Goal: Transaction & Acquisition: Obtain resource

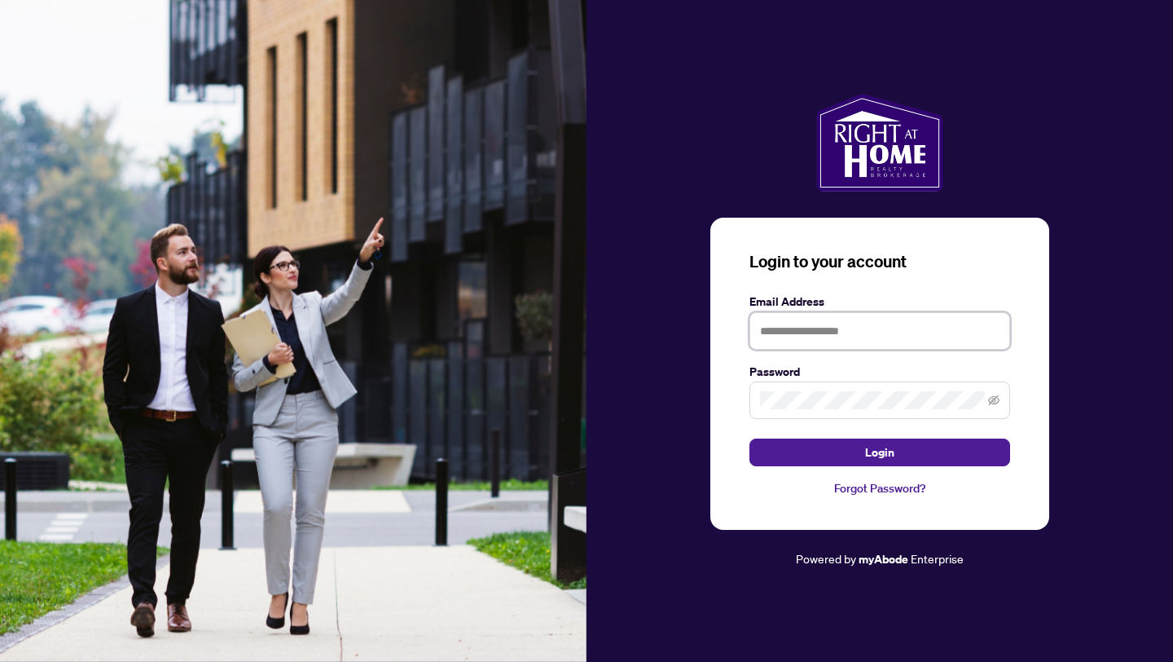
click at [861, 339] on input "text" at bounding box center [880, 330] width 261 height 37
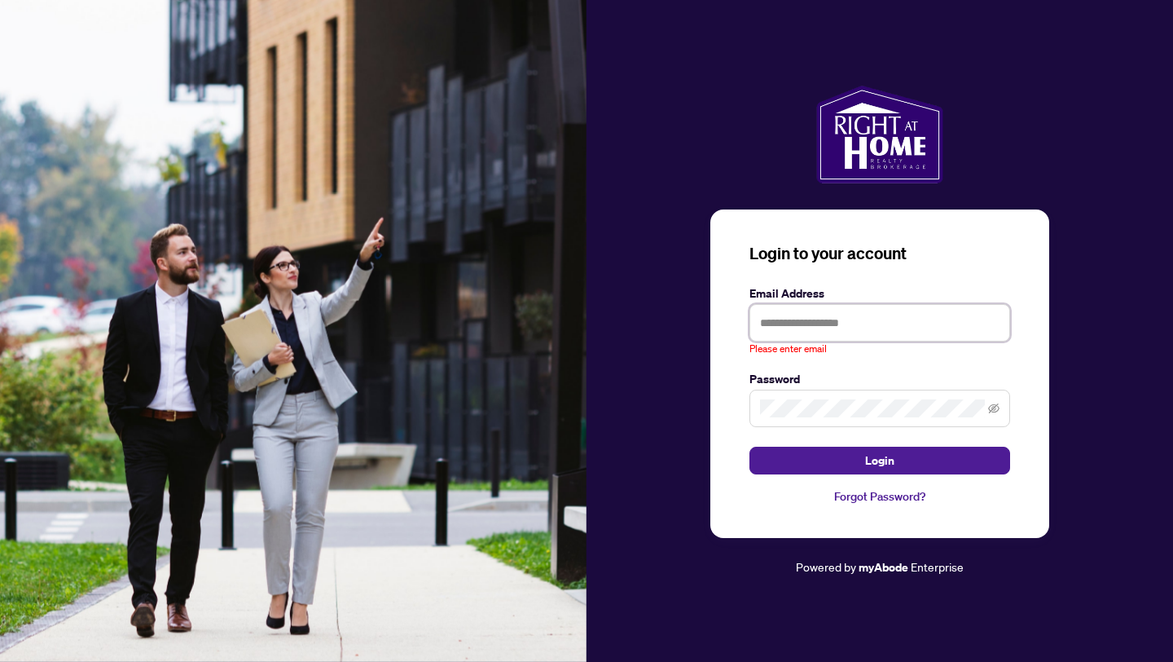
type input "**********"
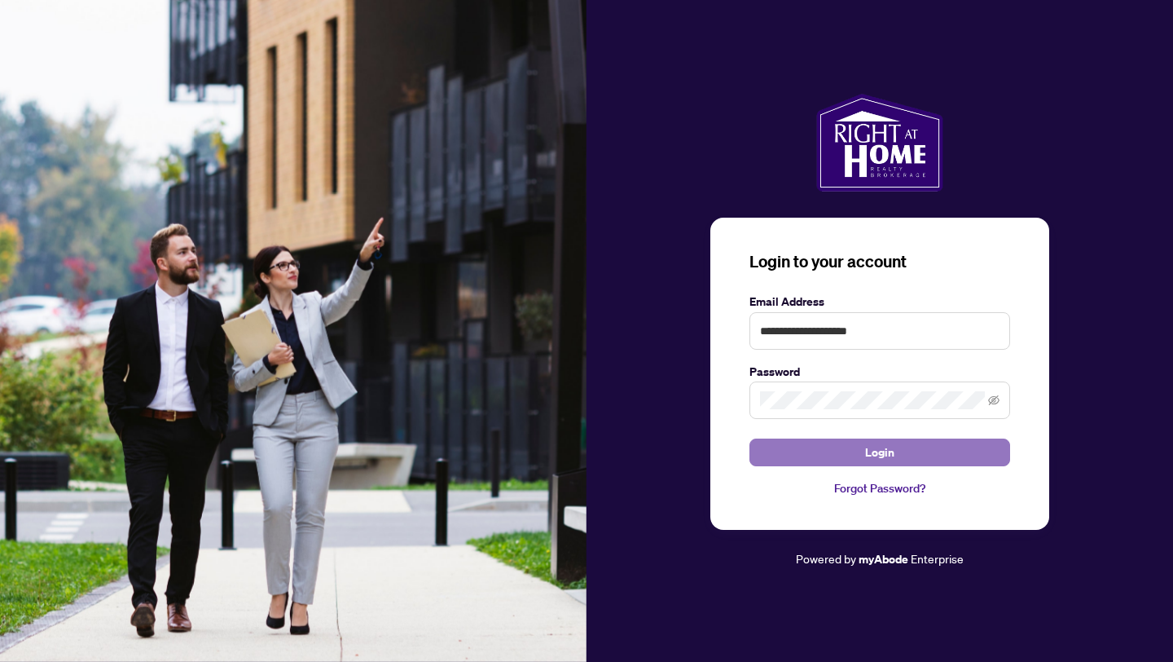
click at [898, 459] on button "Login" at bounding box center [880, 452] width 261 height 28
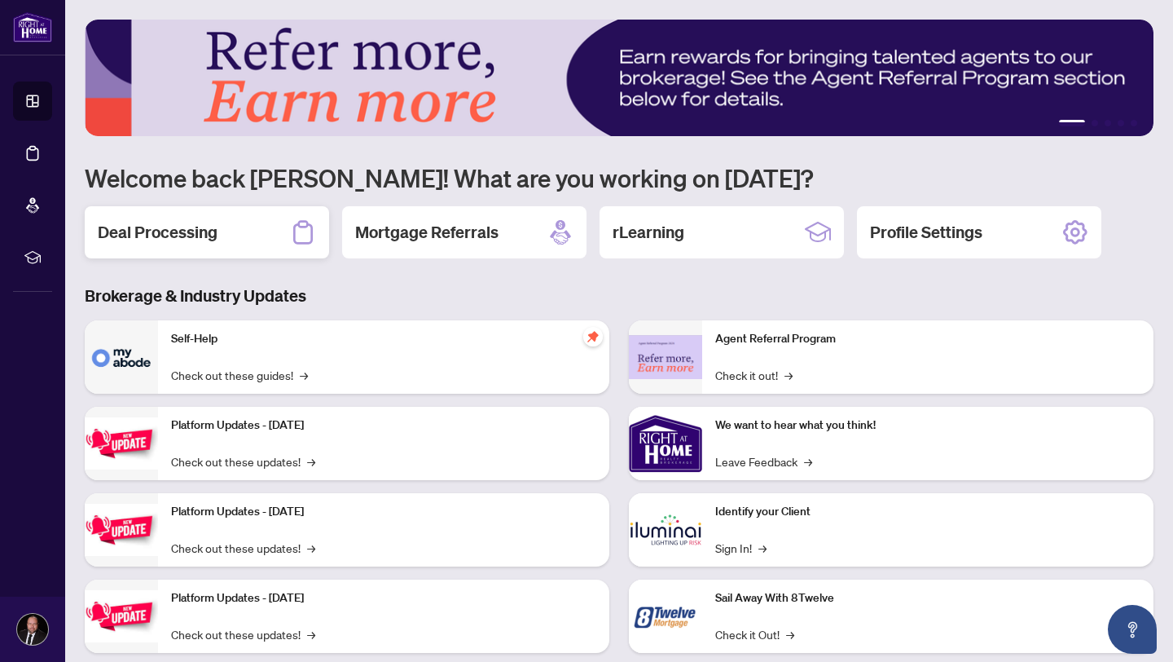
click at [204, 239] on h2 "Deal Processing" at bounding box center [158, 232] width 120 height 23
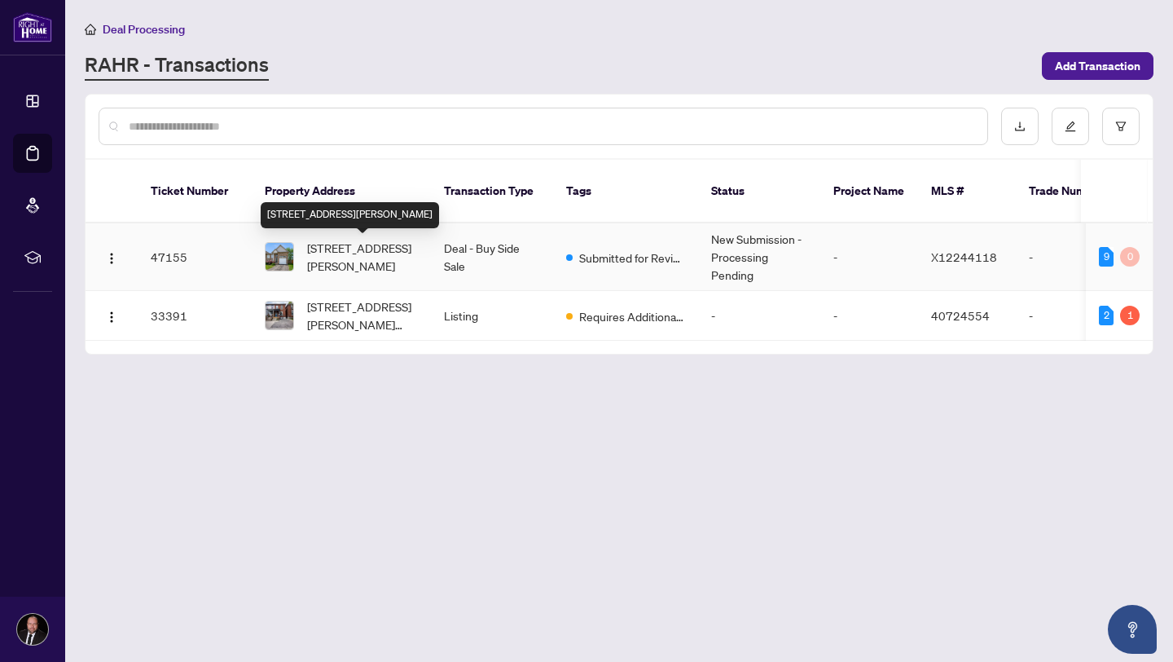
click at [373, 240] on span "[STREET_ADDRESS][PERSON_NAME]" at bounding box center [362, 257] width 111 height 36
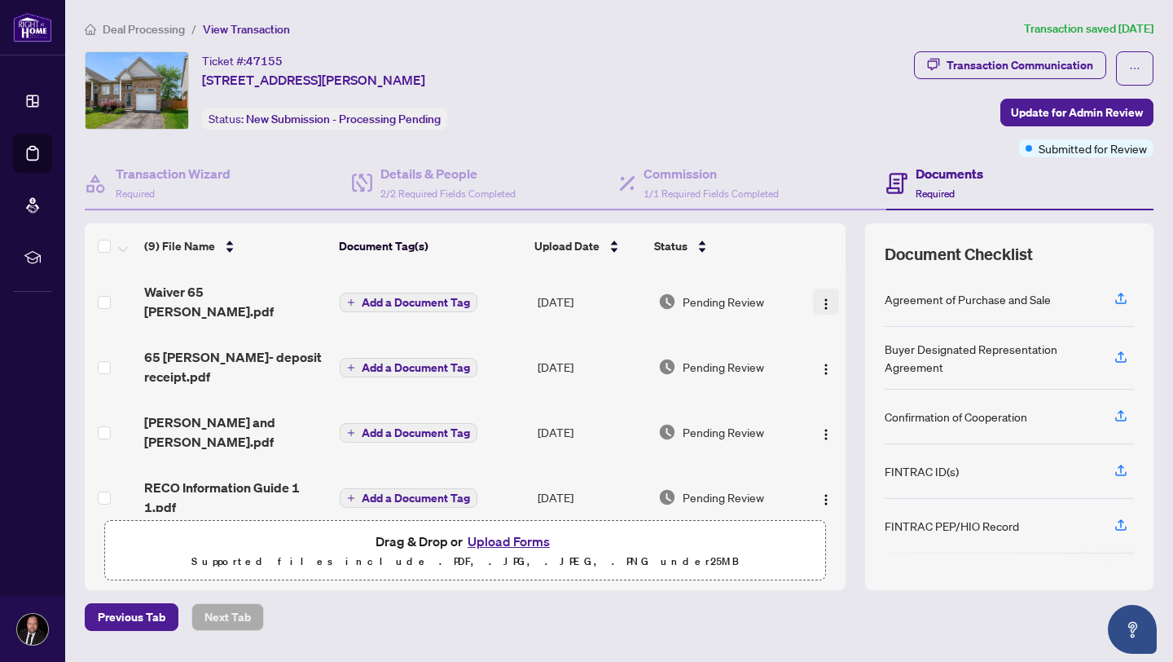
click at [820, 297] on img "button" at bounding box center [826, 303] width 13 height 13
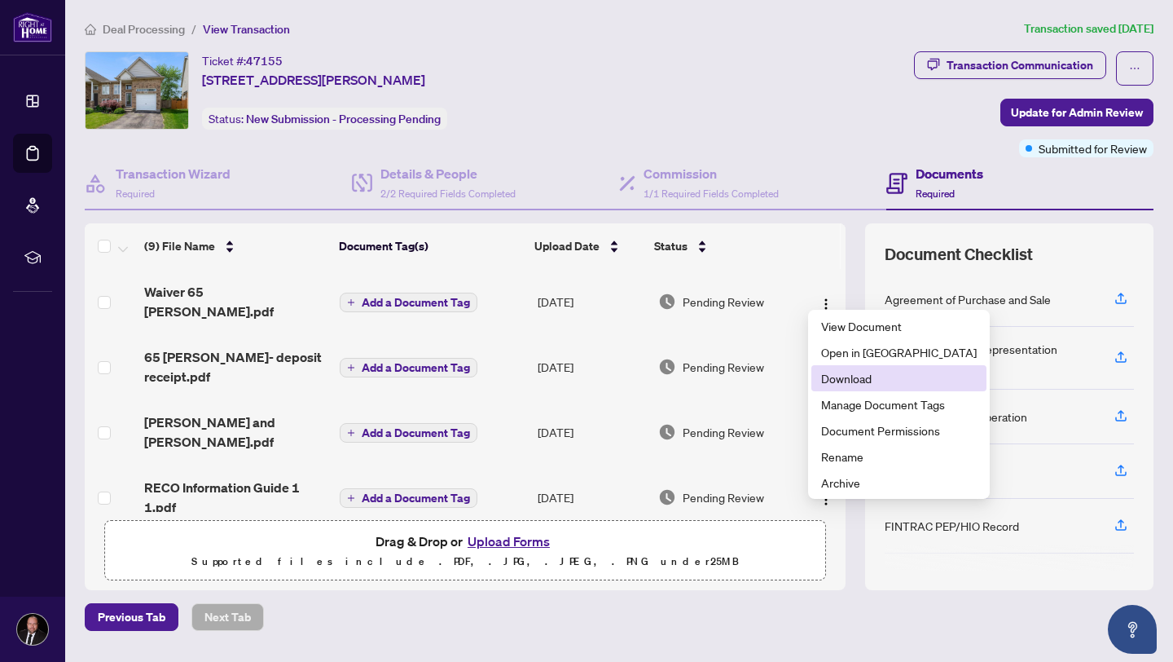
click at [842, 377] on span "Download" at bounding box center [899, 378] width 156 height 18
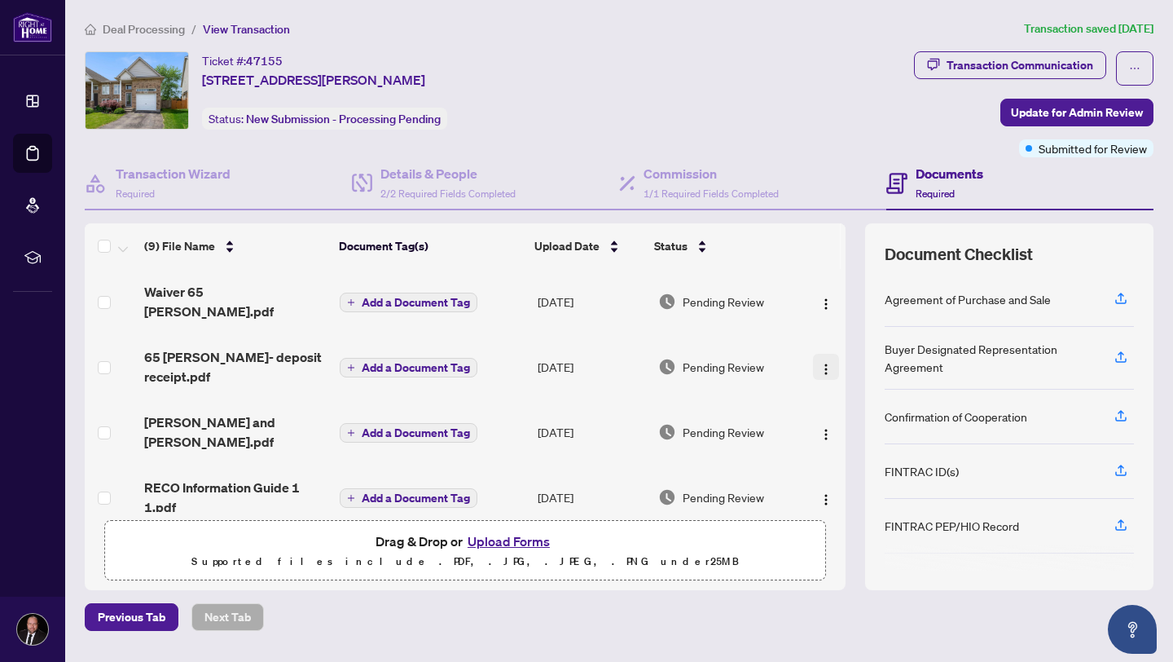
click at [823, 363] on img "button" at bounding box center [826, 369] width 13 height 13
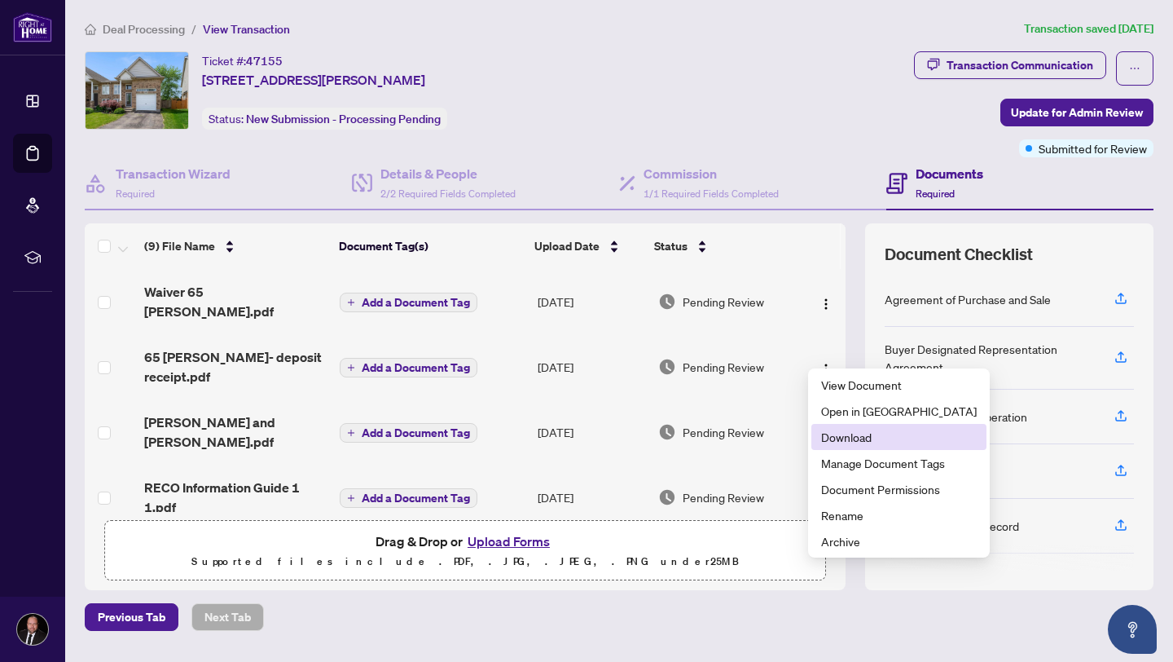
click at [853, 439] on span "Download" at bounding box center [899, 437] width 156 height 18
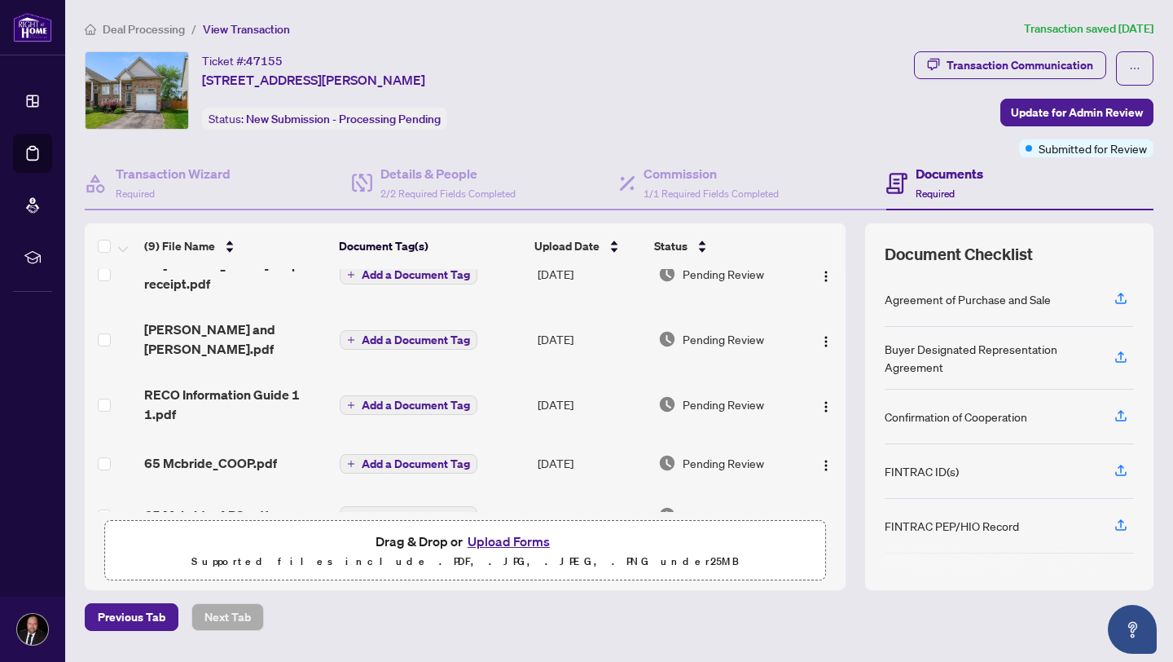
scroll to position [98, 0]
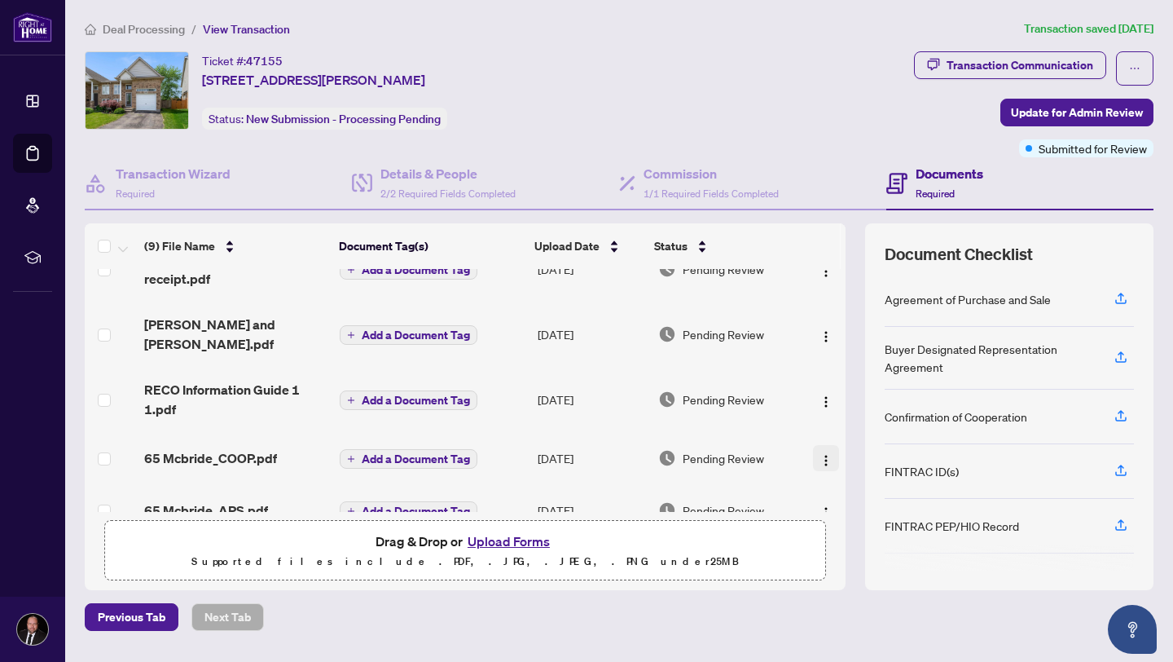
click at [821, 454] on img "button" at bounding box center [826, 460] width 13 height 13
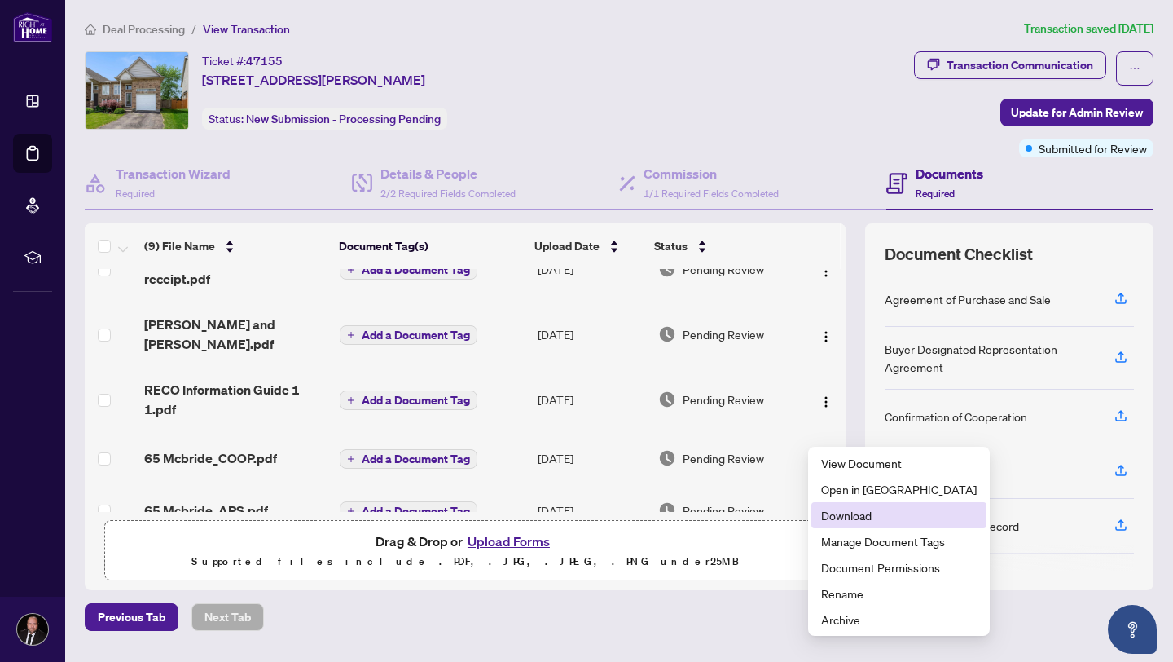
click at [847, 517] on span "Download" at bounding box center [899, 515] width 156 height 18
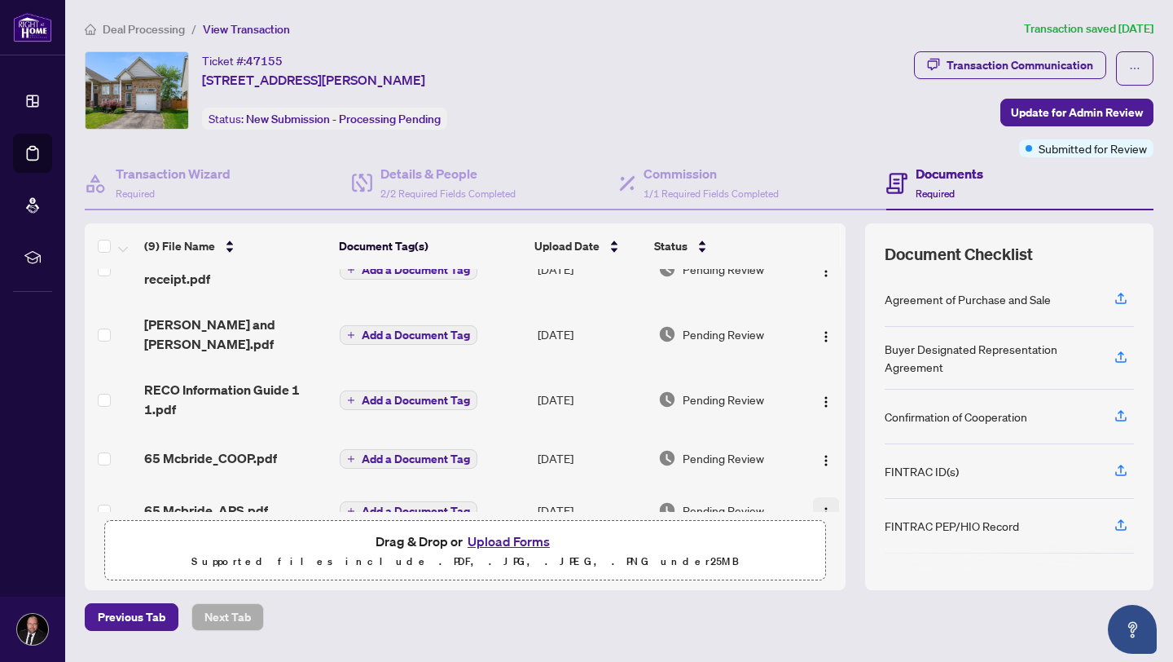
click at [820, 506] on img "button" at bounding box center [826, 512] width 13 height 13
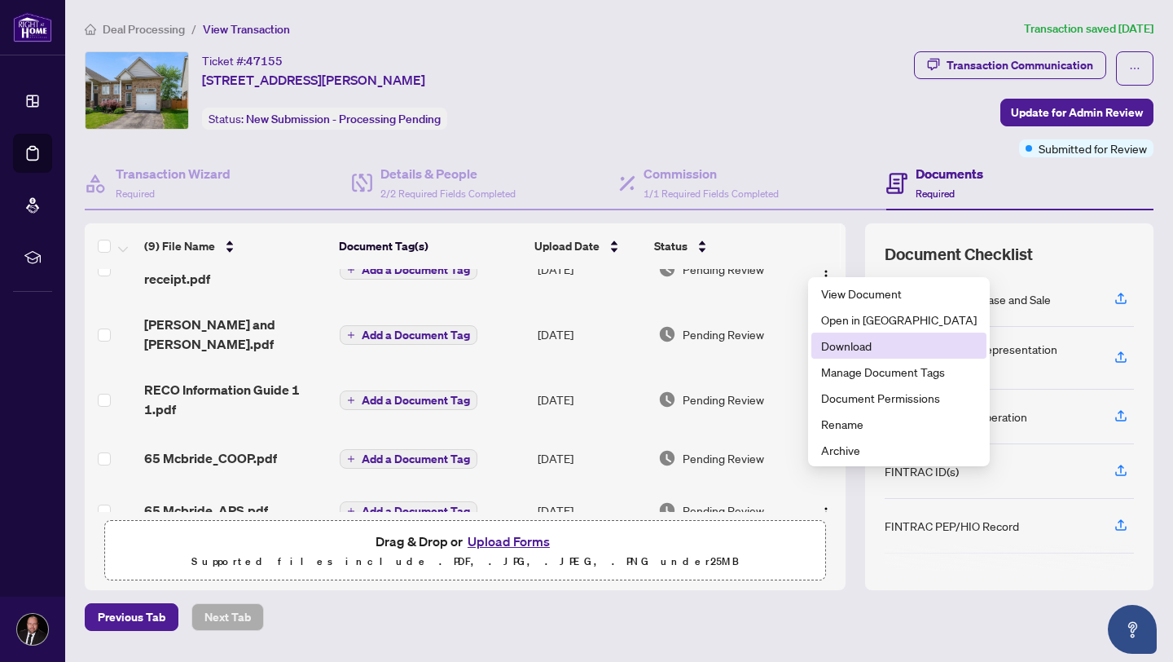
click at [848, 348] on span "Download" at bounding box center [899, 346] width 156 height 18
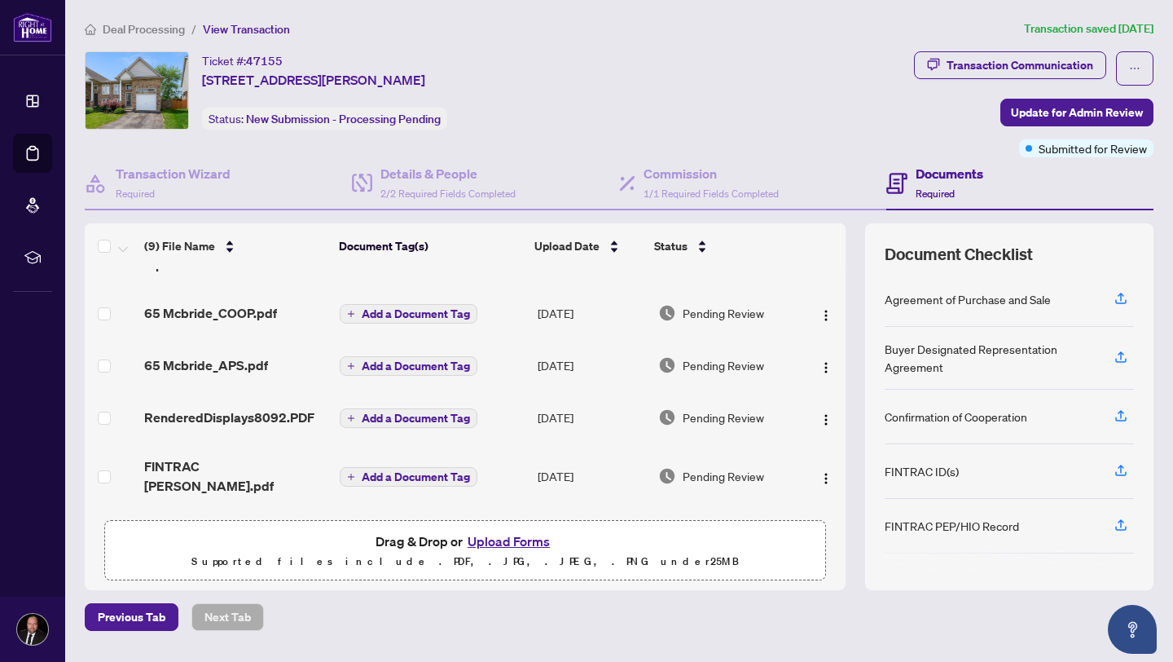
scroll to position [244, 0]
click at [820, 411] on img "button" at bounding box center [826, 417] width 13 height 13
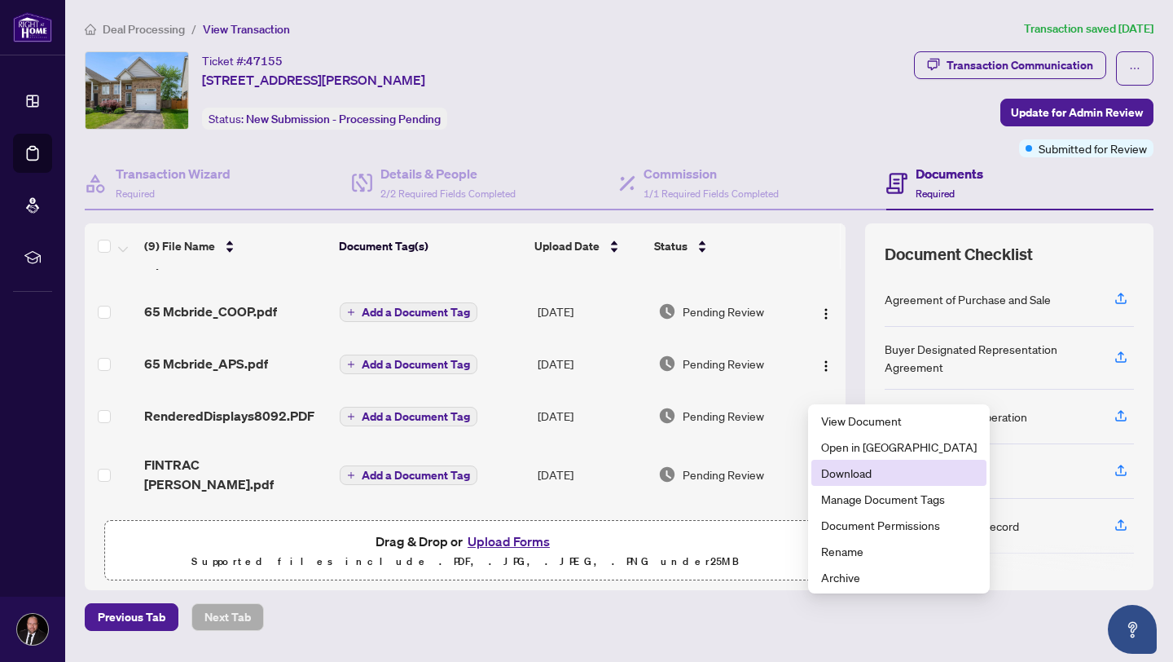
click at [834, 469] on span "Download" at bounding box center [899, 473] width 156 height 18
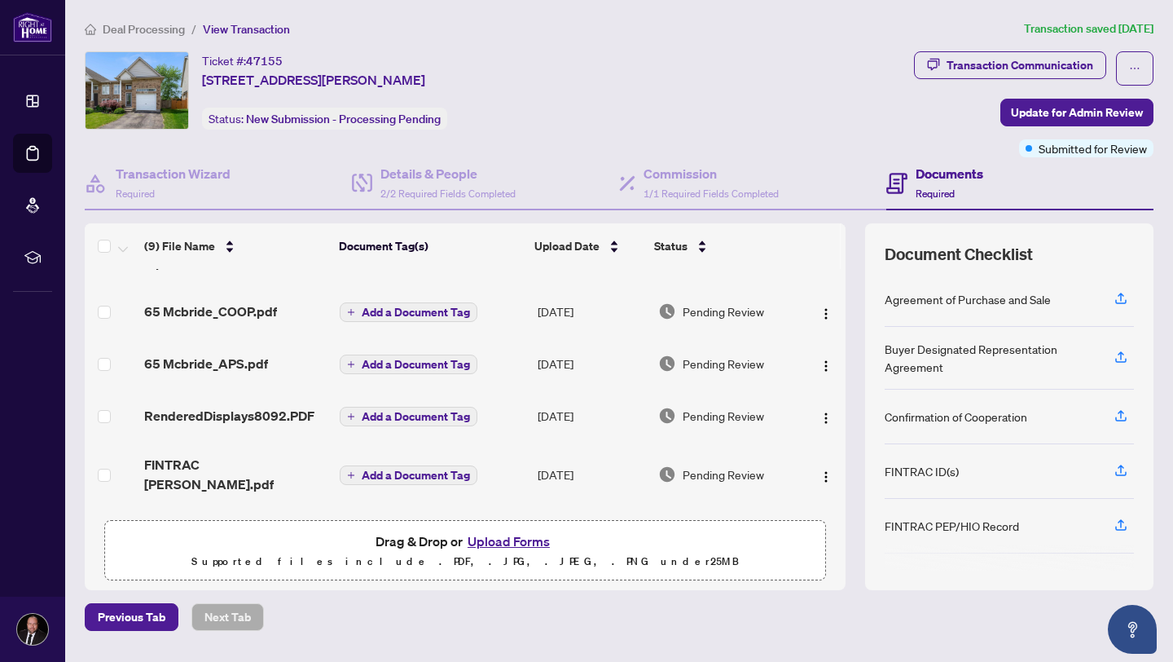
scroll to position [258, 0]
